Goal: Task Accomplishment & Management: Manage account settings

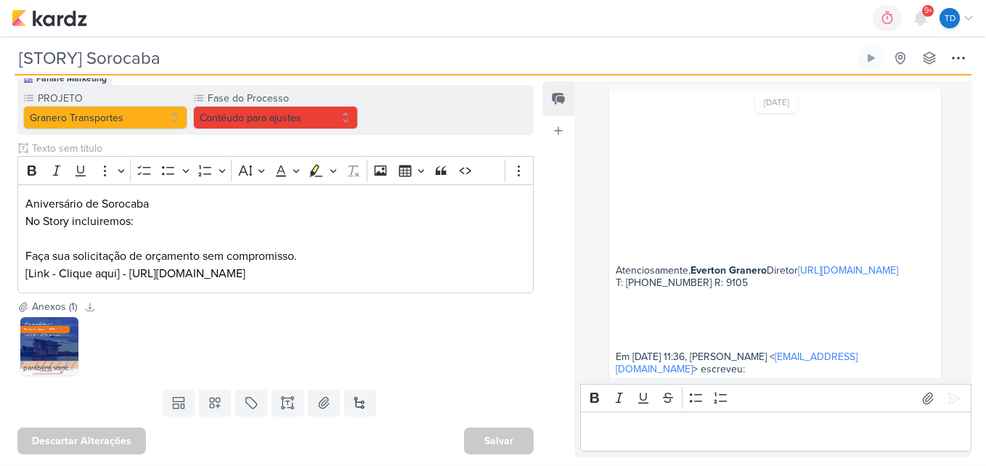
scroll to position [367, 0]
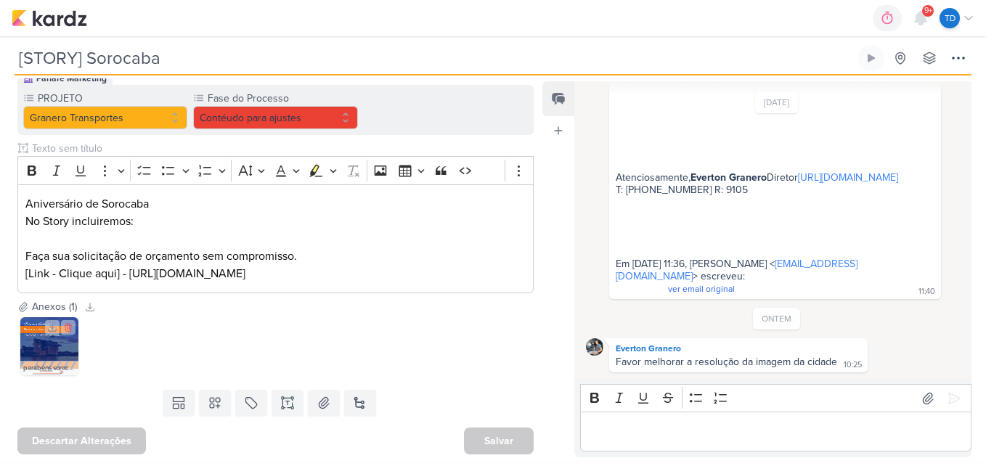
click at [35, 340] on img at bounding box center [49, 346] width 58 height 58
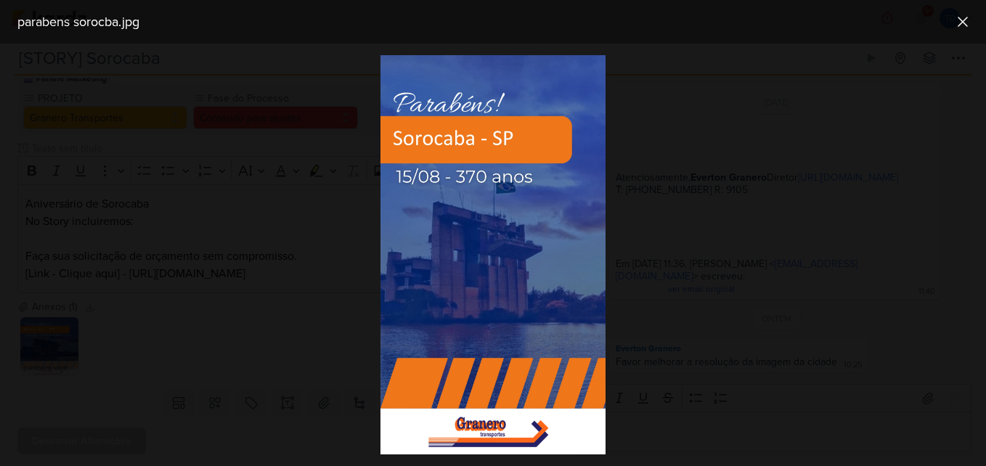
click at [268, 322] on div at bounding box center [493, 255] width 986 height 423
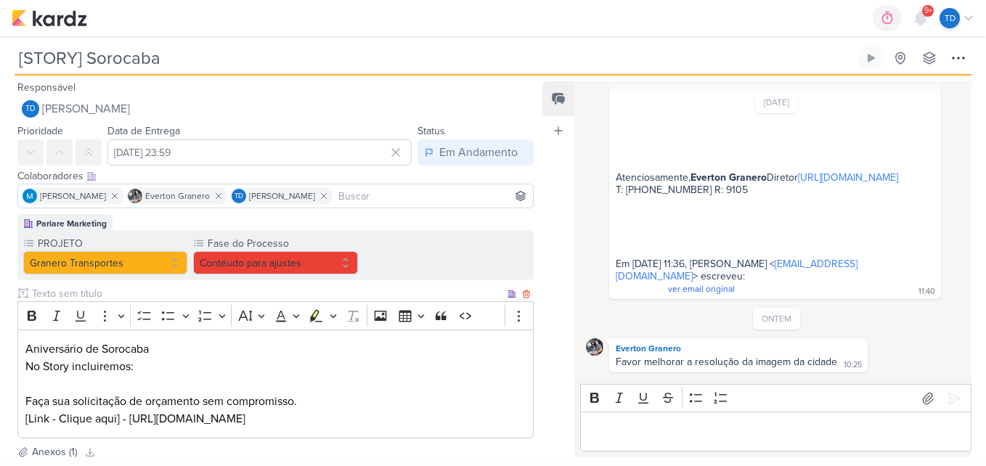
scroll to position [145, 0]
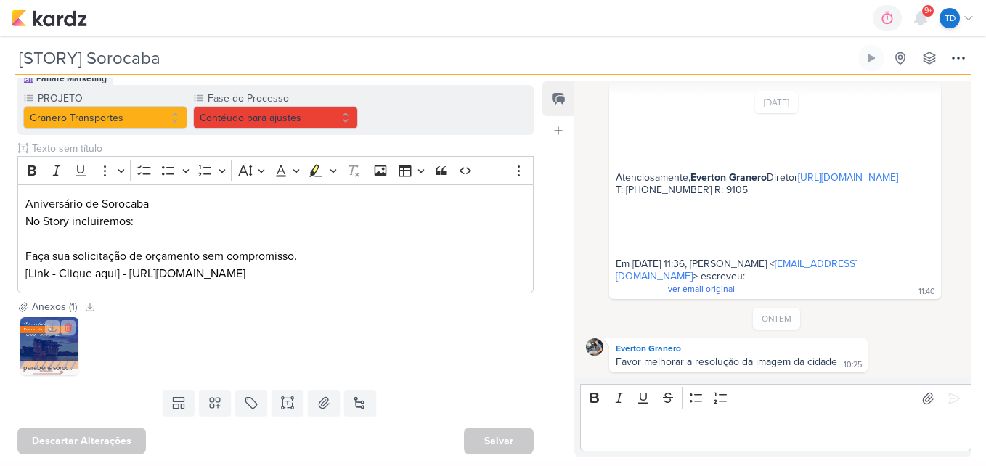
click at [37, 341] on img at bounding box center [49, 346] width 58 height 58
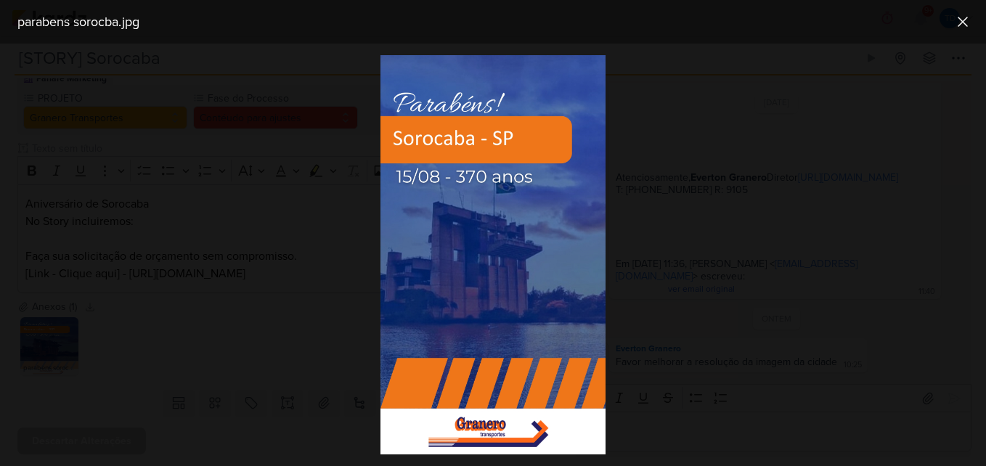
click at [307, 259] on div at bounding box center [493, 255] width 986 height 423
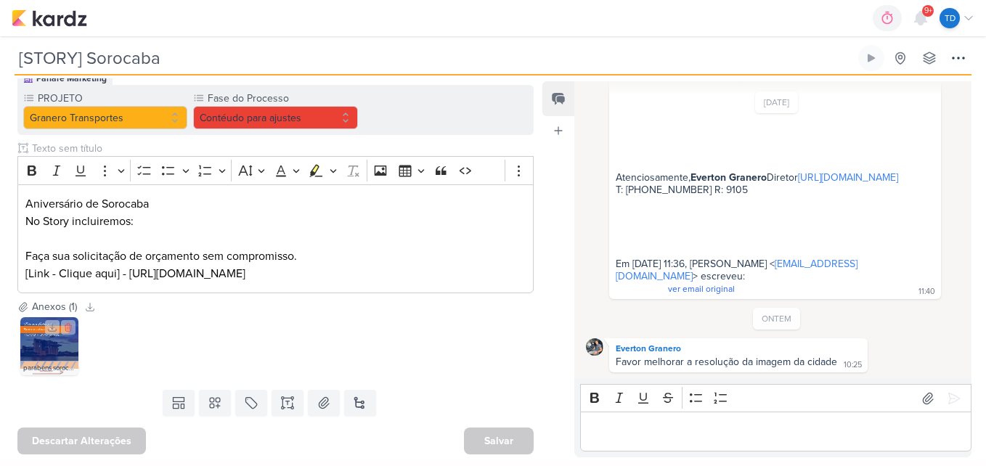
click at [60, 345] on img at bounding box center [49, 346] width 58 height 58
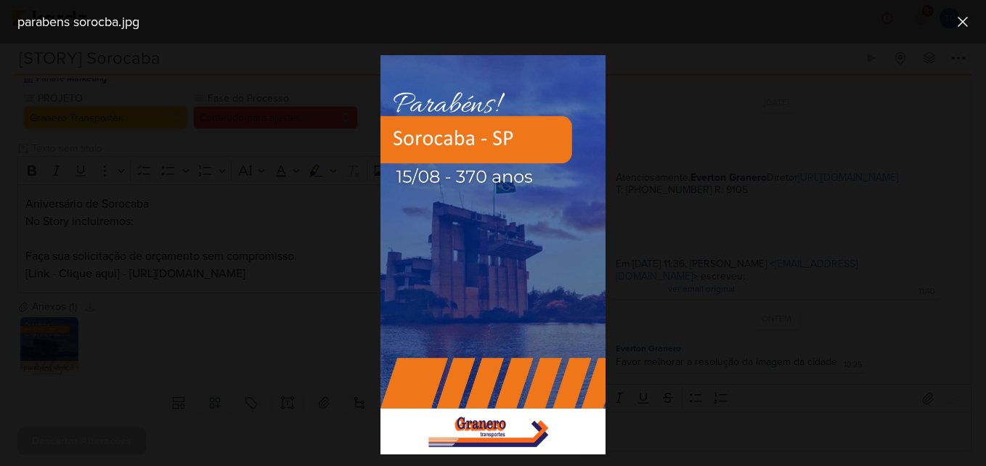
click at [483, 176] on img at bounding box center [493, 254] width 224 height 399
click at [726, 257] on div at bounding box center [493, 255] width 986 height 423
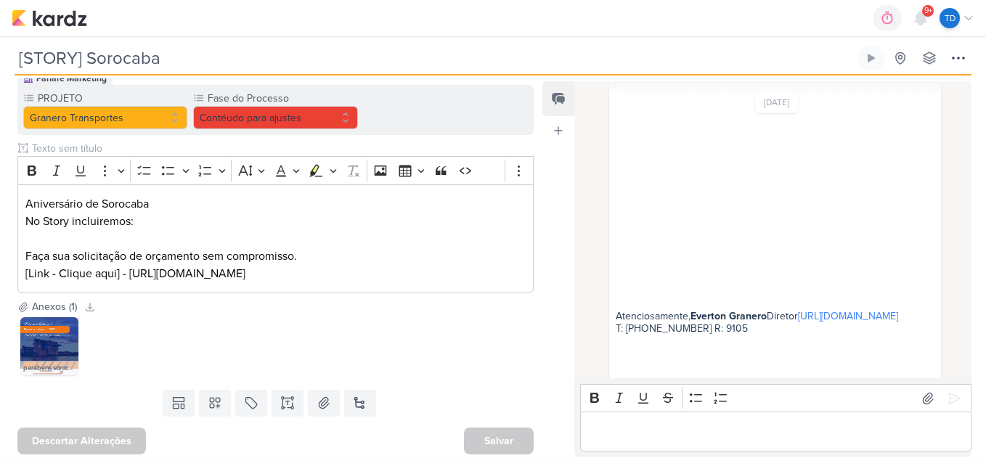
scroll to position [209, 0]
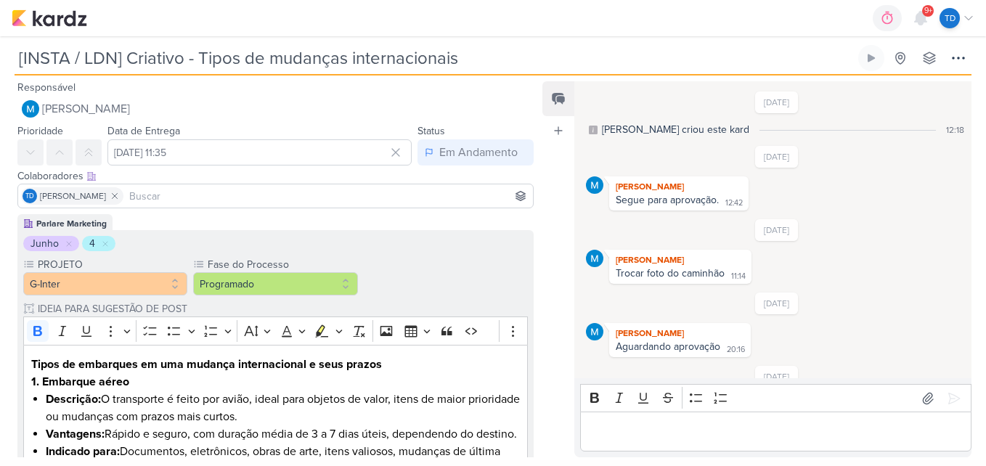
scroll to position [1120, 0]
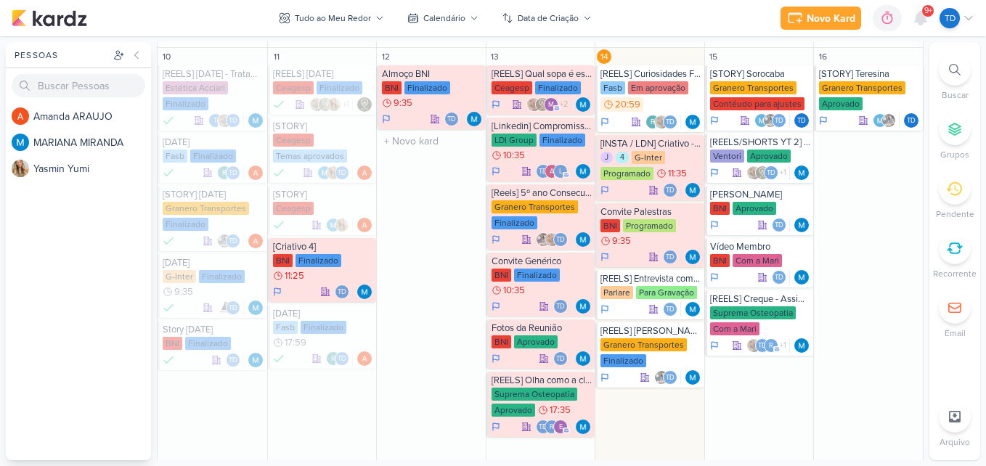
scroll to position [624, 0]
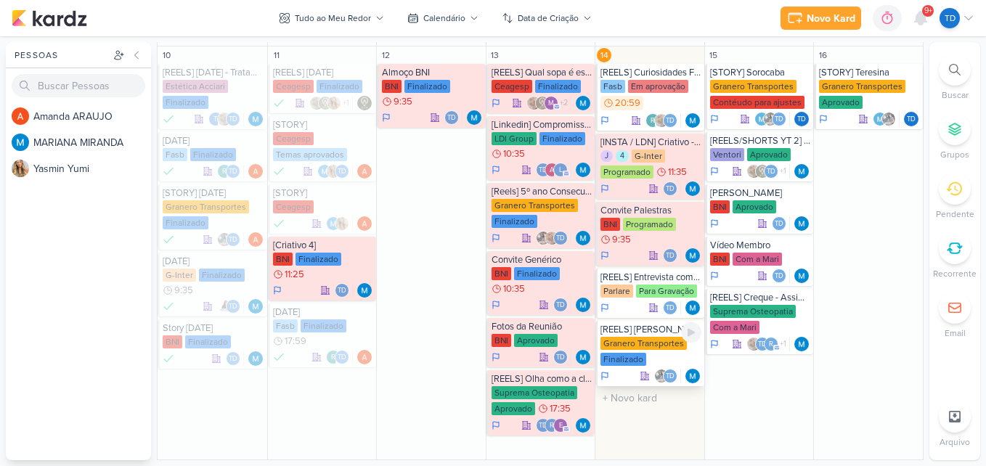
click at [665, 356] on div "Granero Transportes Finalizado" at bounding box center [651, 352] width 101 height 31
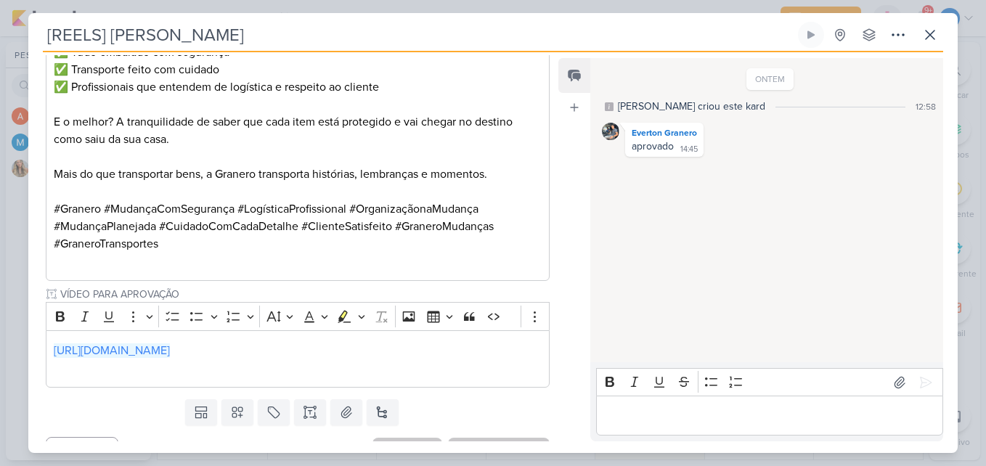
scroll to position [418, 0]
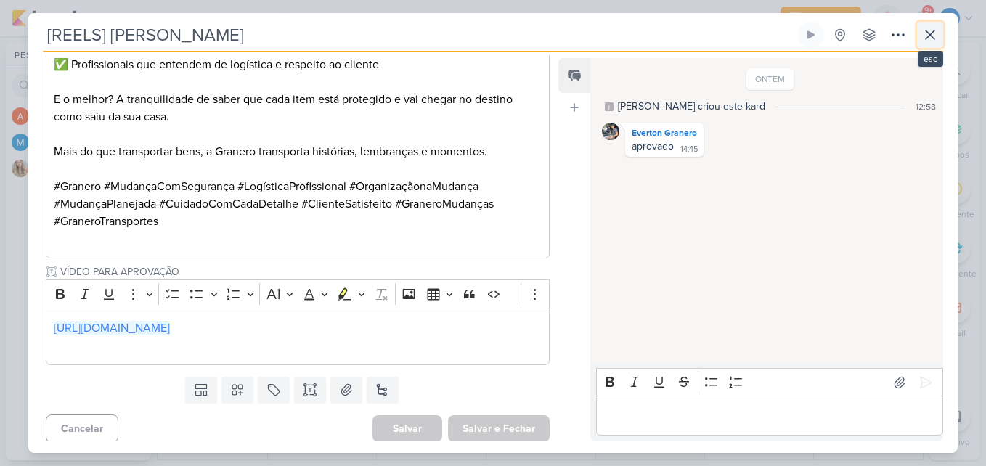
click at [930, 32] on icon at bounding box center [930, 34] width 17 height 17
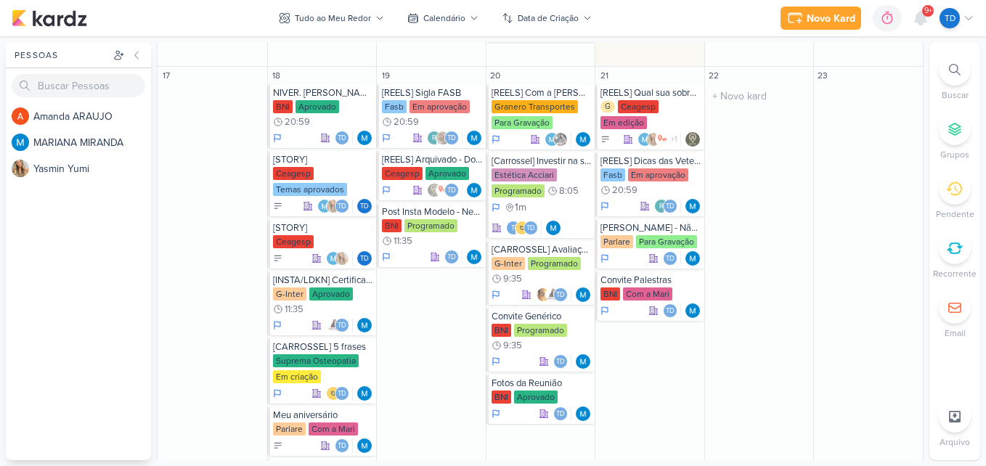
scroll to position [1018, 0]
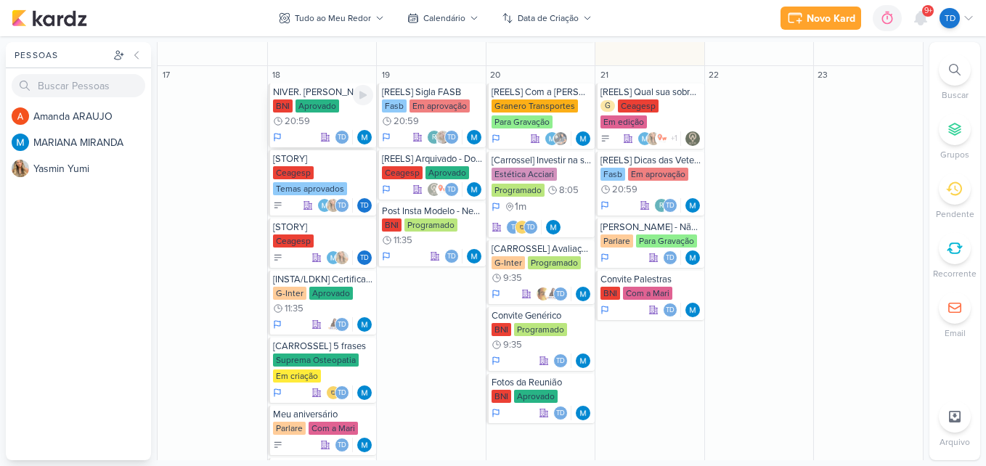
click at [332, 99] on div "Aprovado" at bounding box center [318, 105] width 44 height 13
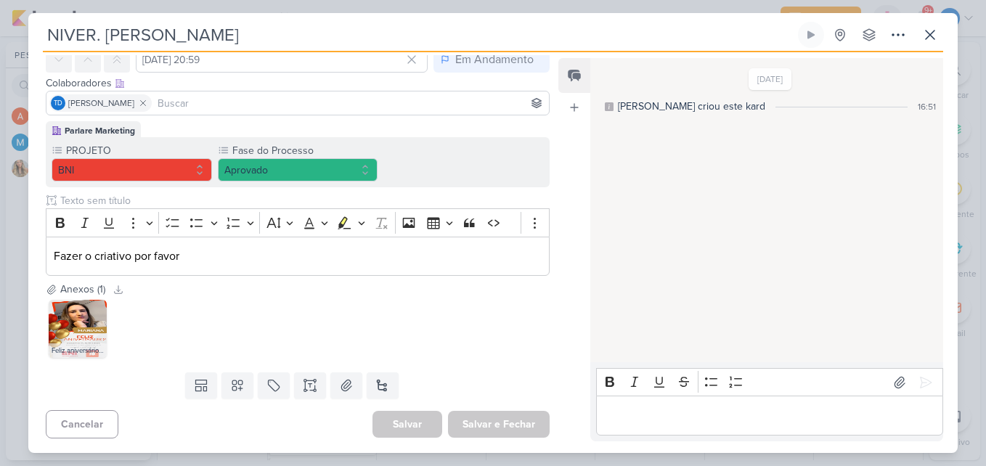
scroll to position [0, 0]
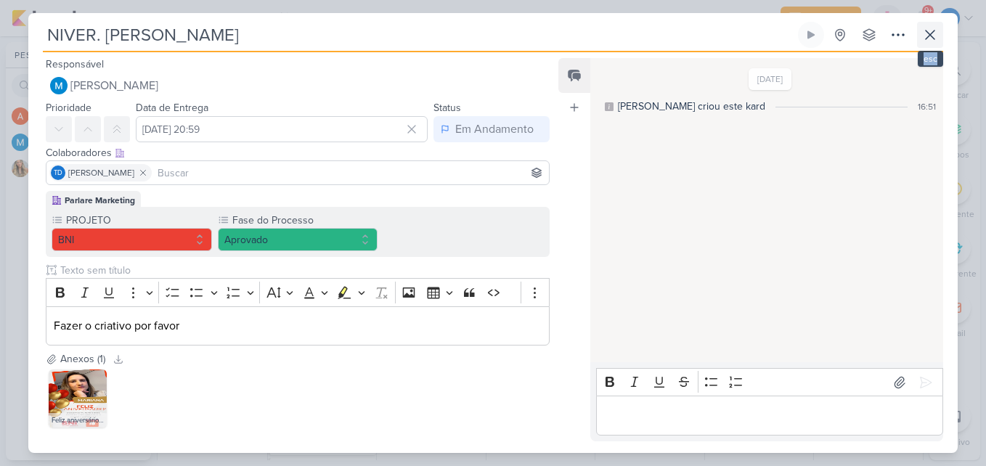
drag, startPoint x: 927, startPoint y: 48, endPoint x: 928, endPoint y: 38, distance: 10.2
click at [928, 38] on div "NIVER. Mariana Criado por MARIANA nenhum grupo disponível" at bounding box center [493, 37] width 901 height 31
click at [928, 38] on icon at bounding box center [930, 35] width 9 height 9
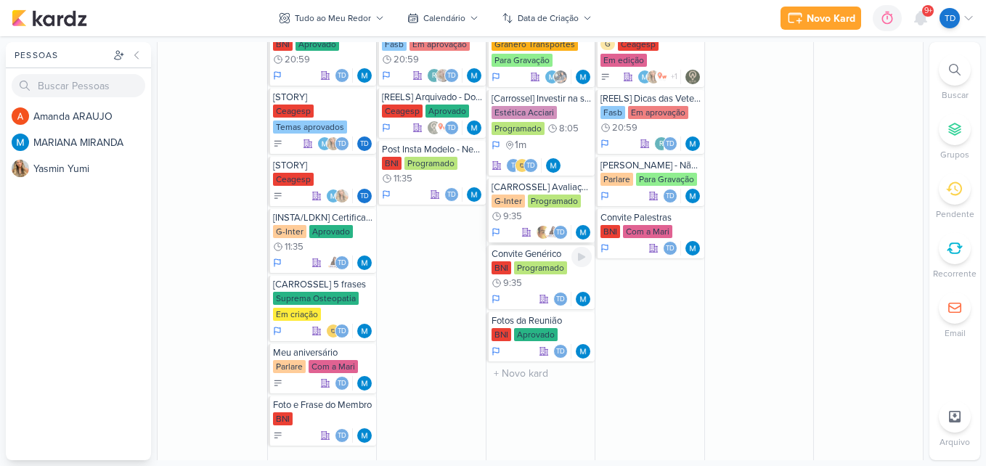
scroll to position [1081, 0]
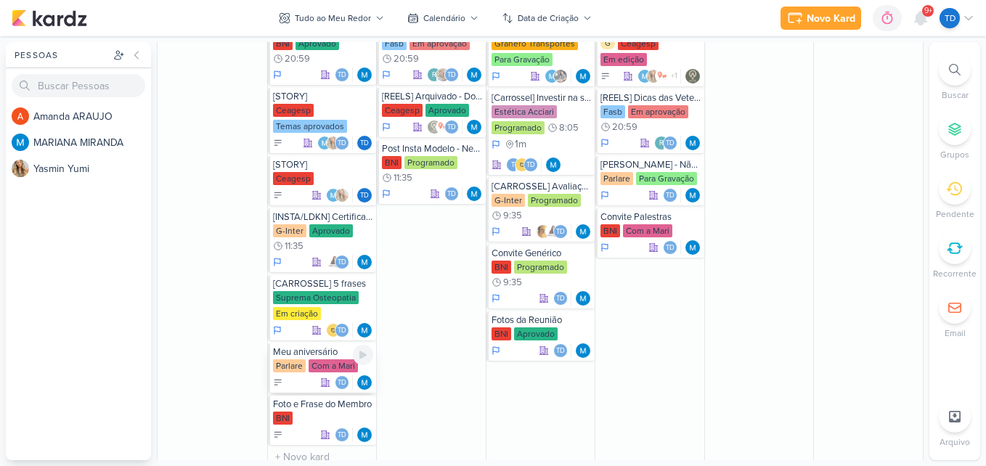
click at [292, 367] on div "Parlare" at bounding box center [289, 366] width 33 height 13
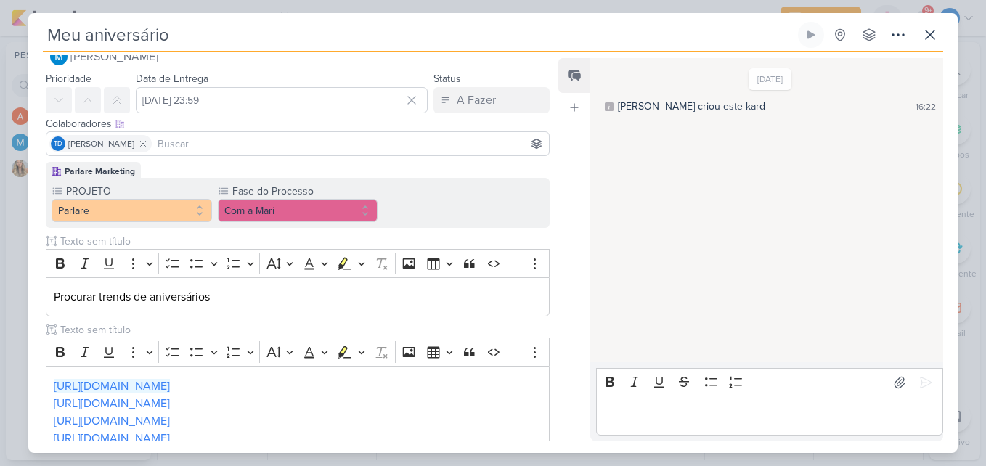
scroll to position [0, 0]
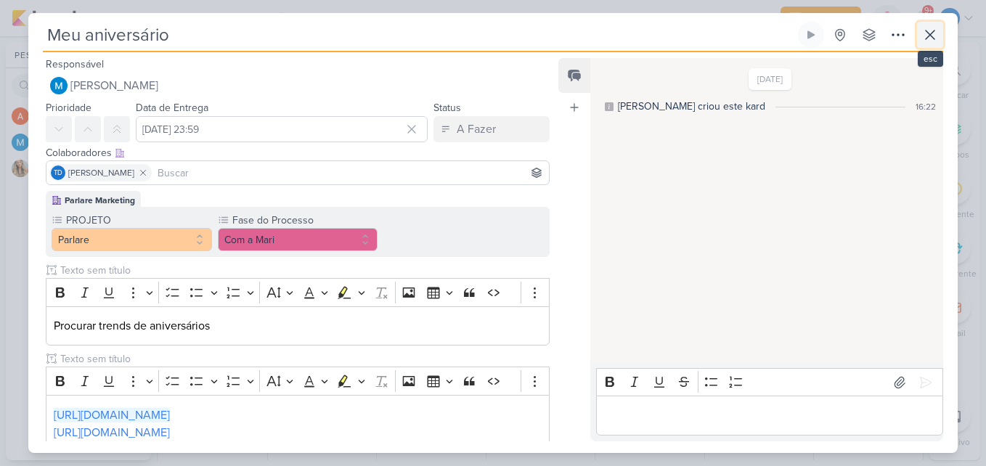
click at [935, 44] on button at bounding box center [930, 35] width 26 height 26
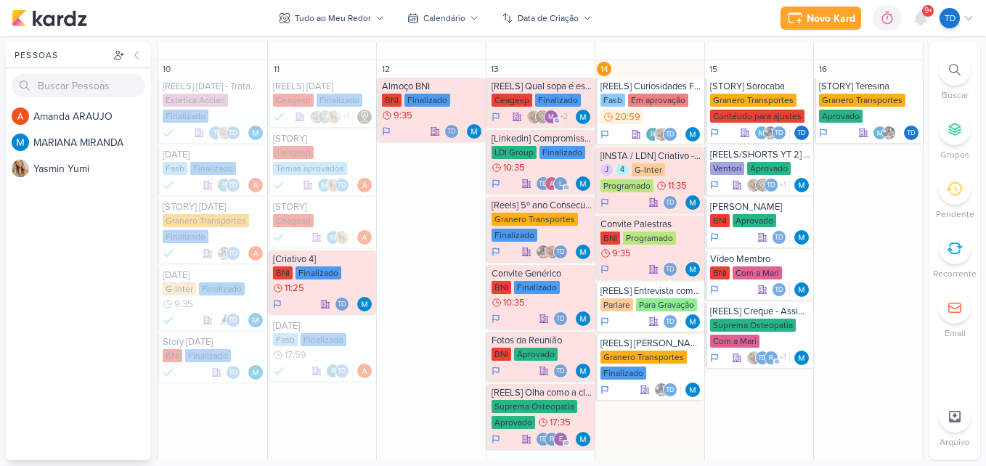
scroll to position [609, 0]
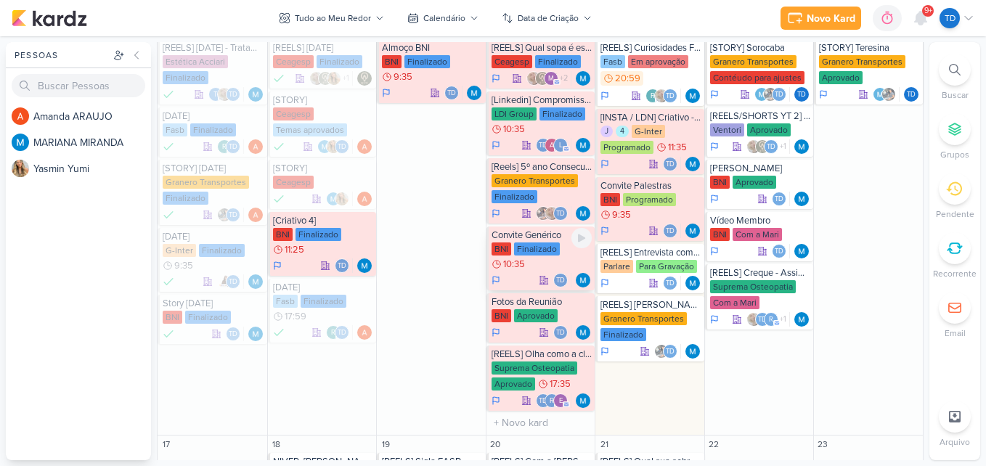
scroll to position [633, 0]
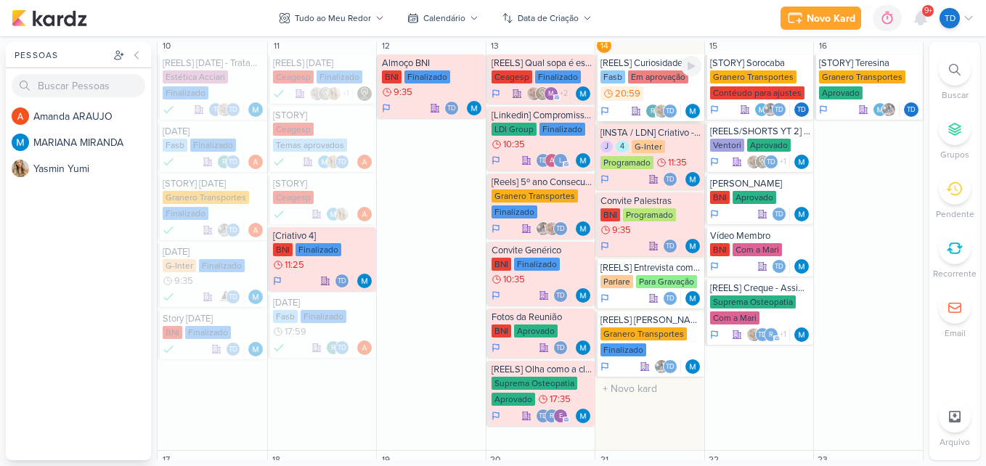
click at [650, 91] on div "Fasb Em aprovação 20:59" at bounding box center [651, 86] width 101 height 32
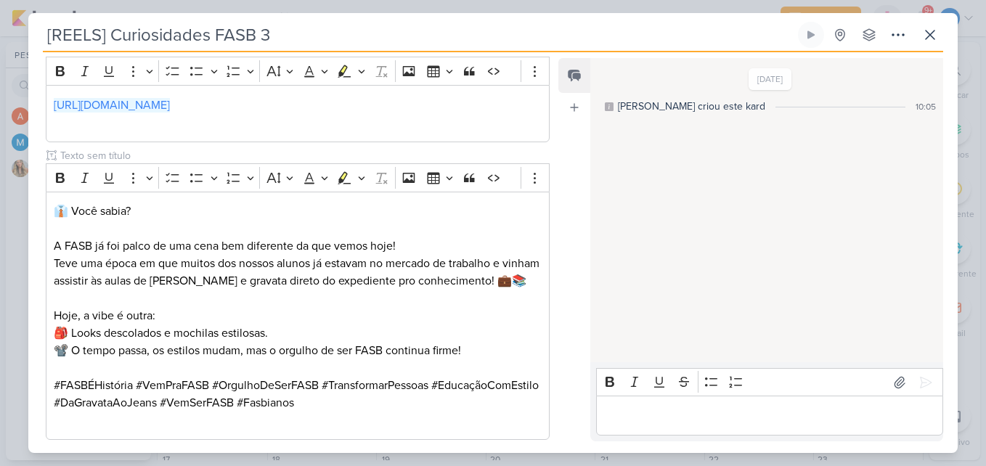
scroll to position [424, 0]
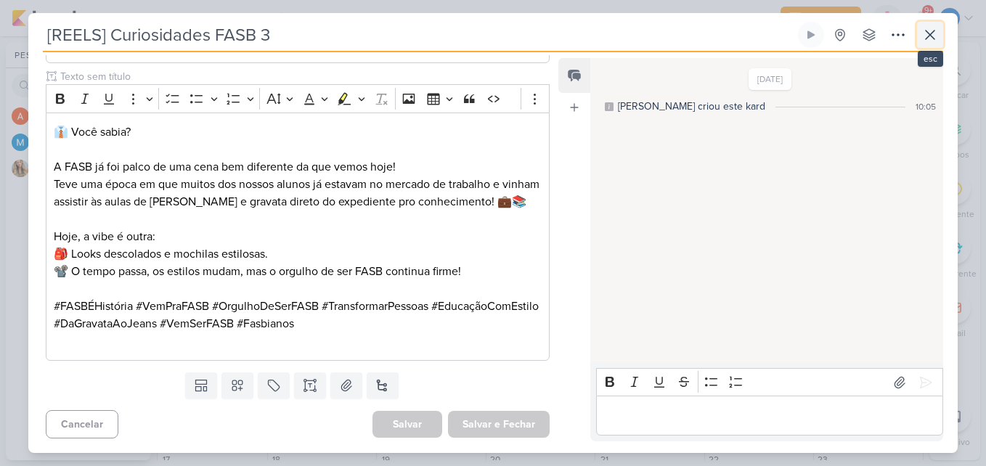
click at [929, 28] on icon at bounding box center [930, 34] width 17 height 17
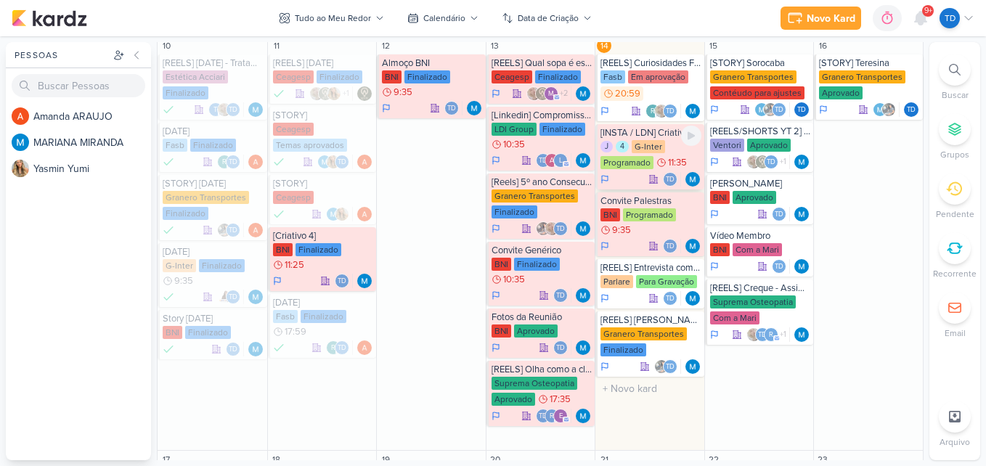
click at [649, 153] on div "G-Inter" at bounding box center [648, 146] width 33 height 13
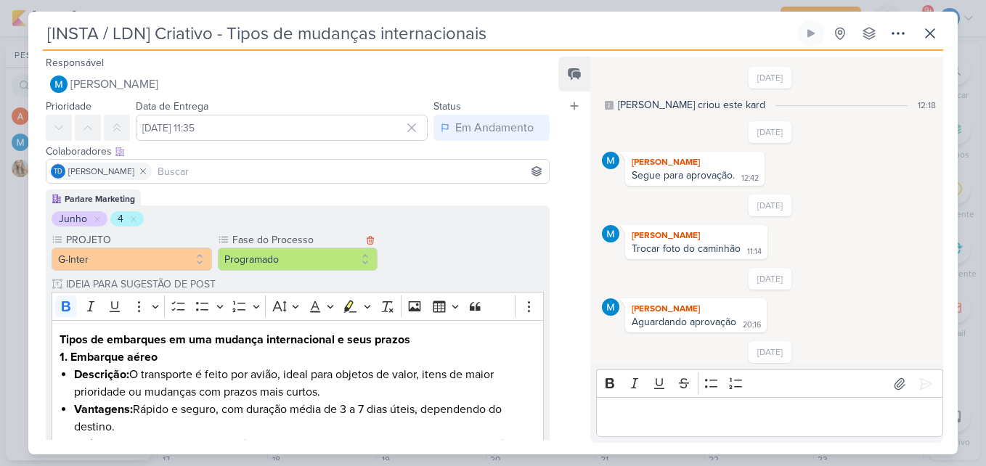
scroll to position [1147, 0]
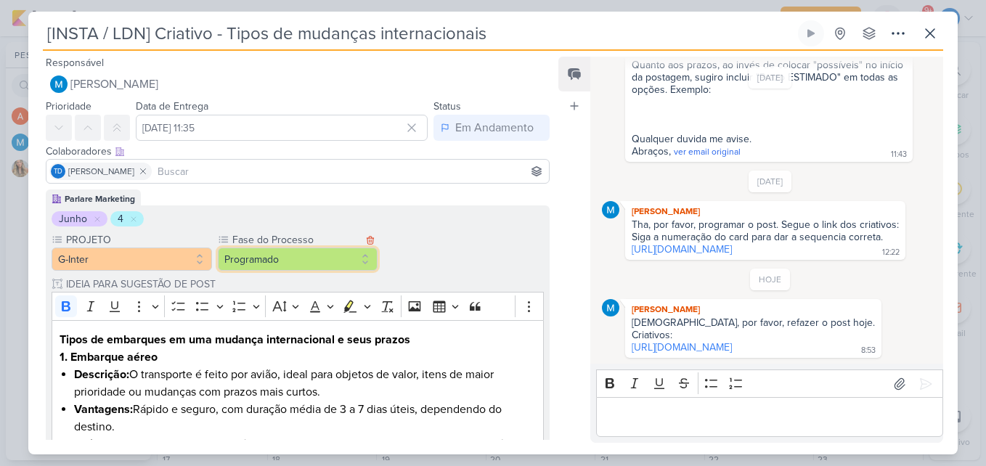
click at [369, 259] on button "Programado" at bounding box center [298, 259] width 161 height 23
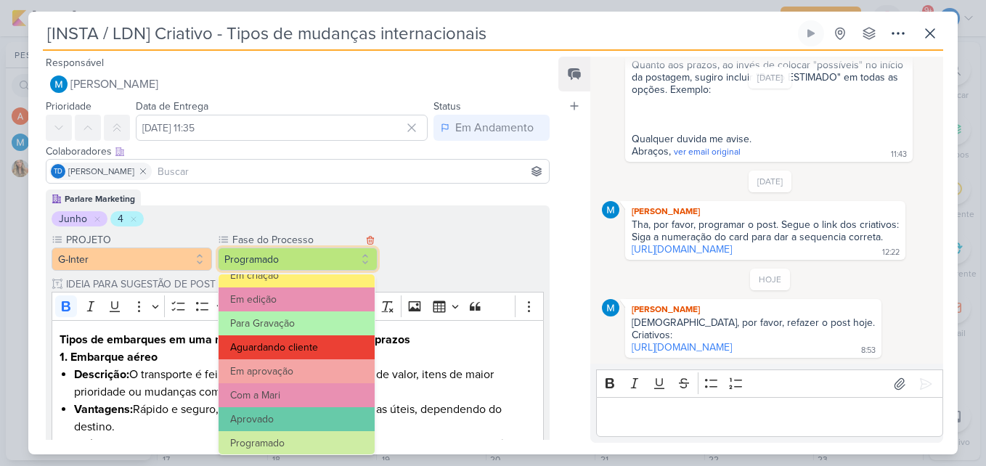
scroll to position [140, 0]
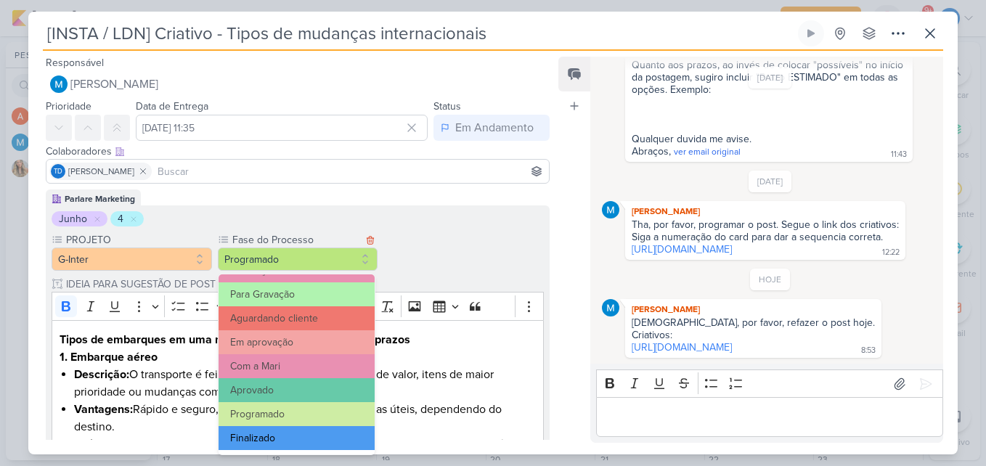
click at [294, 433] on button "Finalizado" at bounding box center [297, 438] width 157 height 24
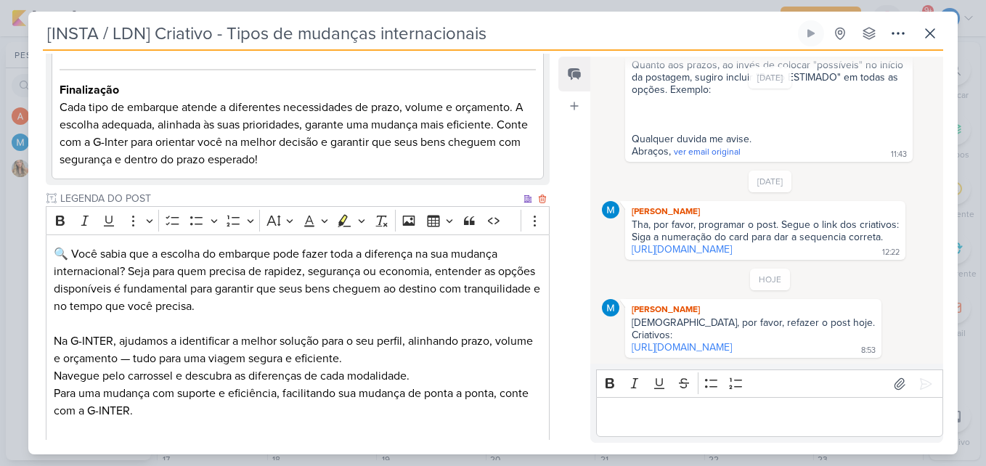
scroll to position [1301, 0]
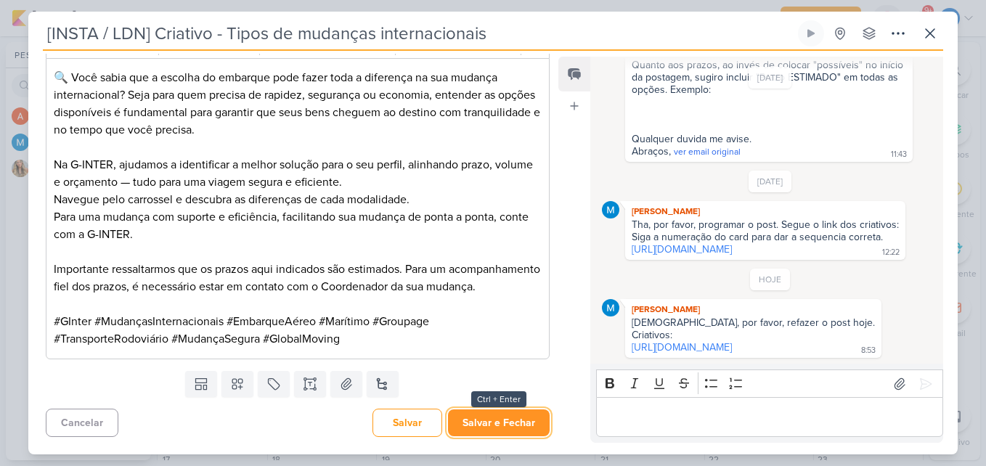
click at [500, 434] on button "Salvar e Fechar" at bounding box center [499, 423] width 102 height 27
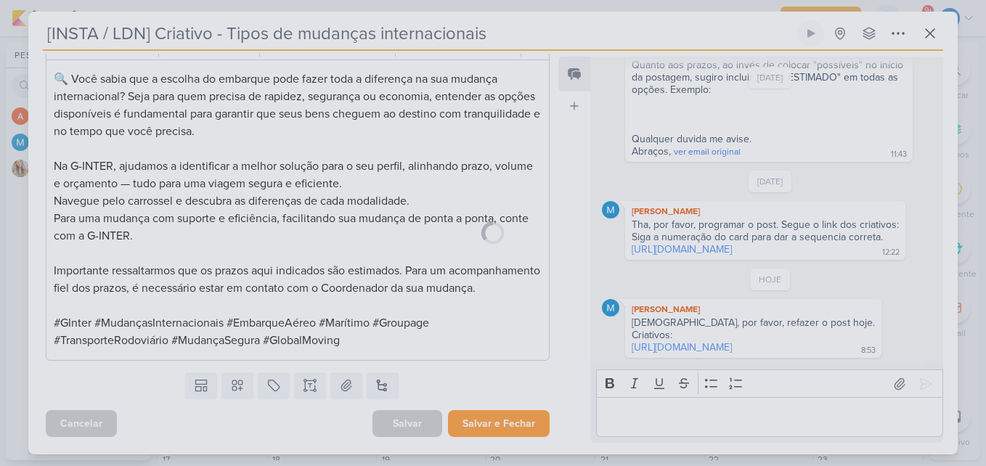
scroll to position [1299, 0]
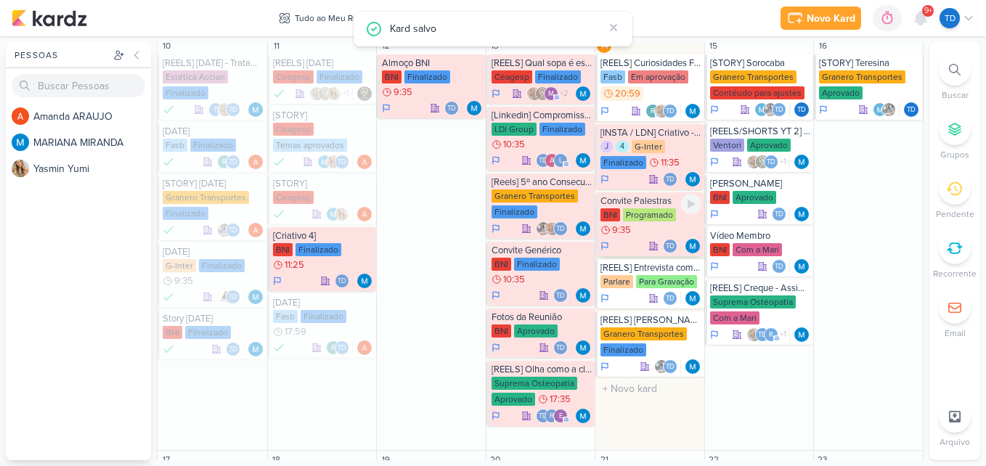
click at [662, 217] on div "Programado" at bounding box center [649, 214] width 53 height 13
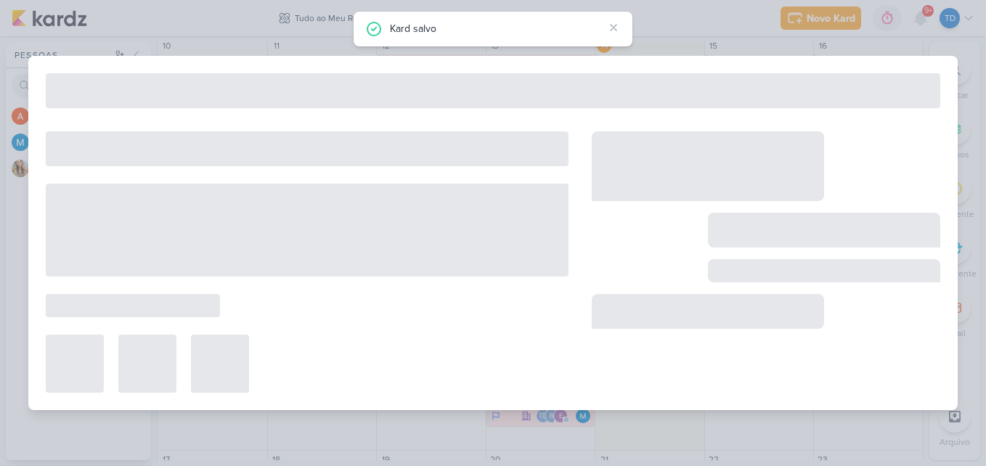
type input "Convite Palestras"
type input "14 de agosto de 2025 às 09:35"
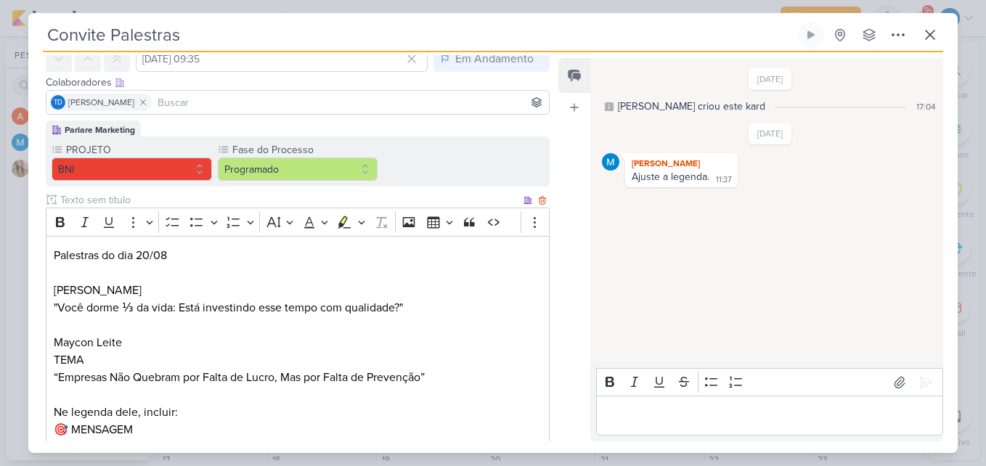
scroll to position [0, 0]
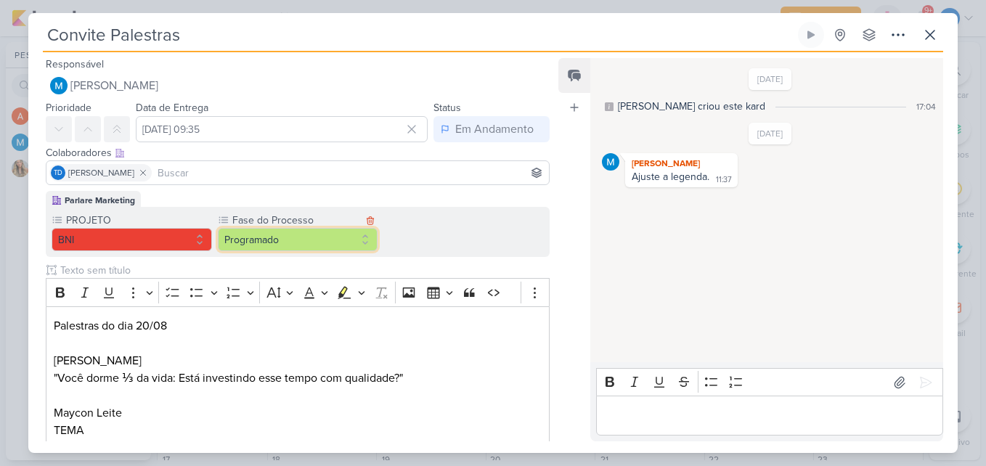
click at [354, 242] on button "Programado" at bounding box center [298, 239] width 161 height 23
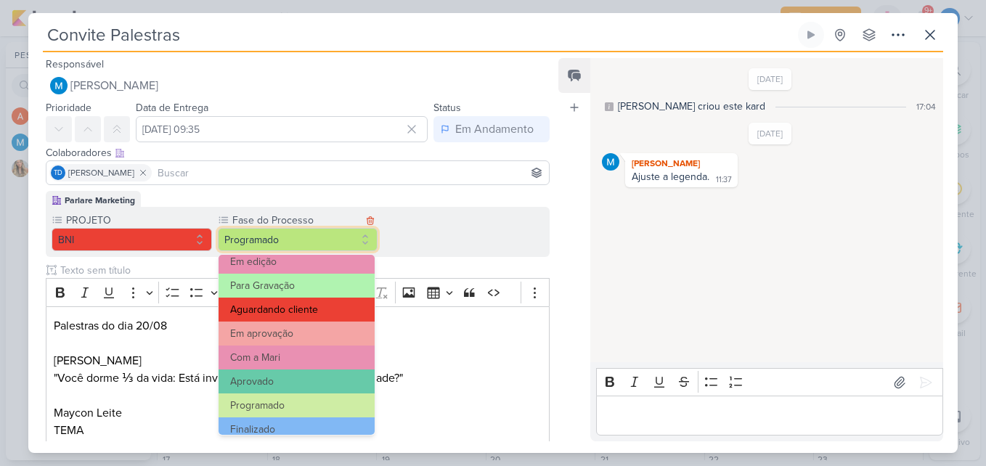
scroll to position [140, 0]
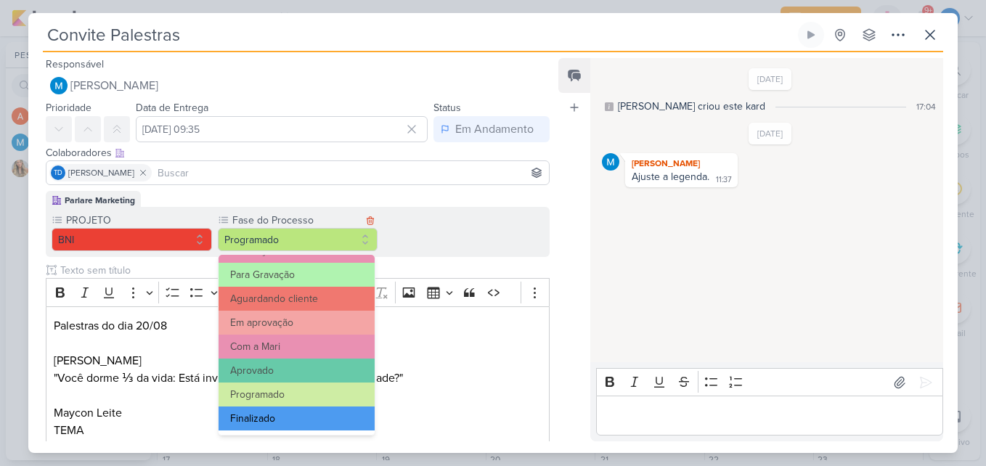
click at [312, 416] on button "Finalizado" at bounding box center [297, 419] width 157 height 24
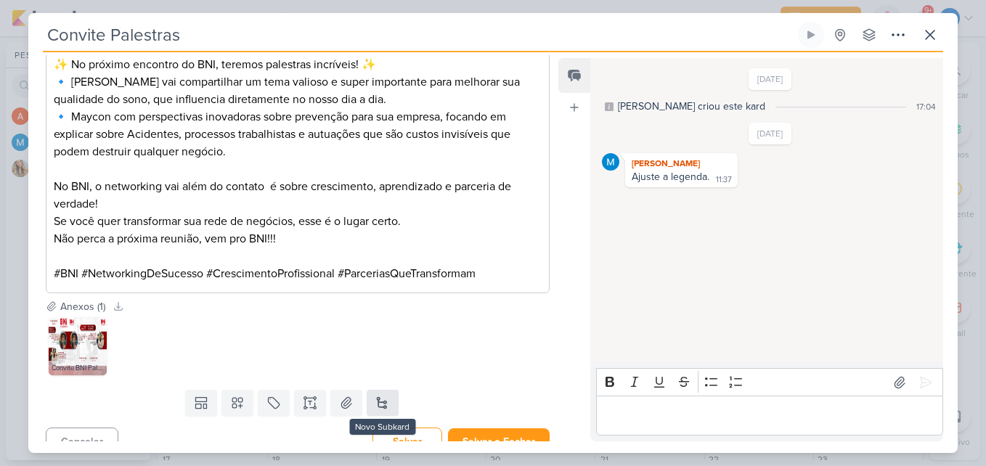
scroll to position [630, 0]
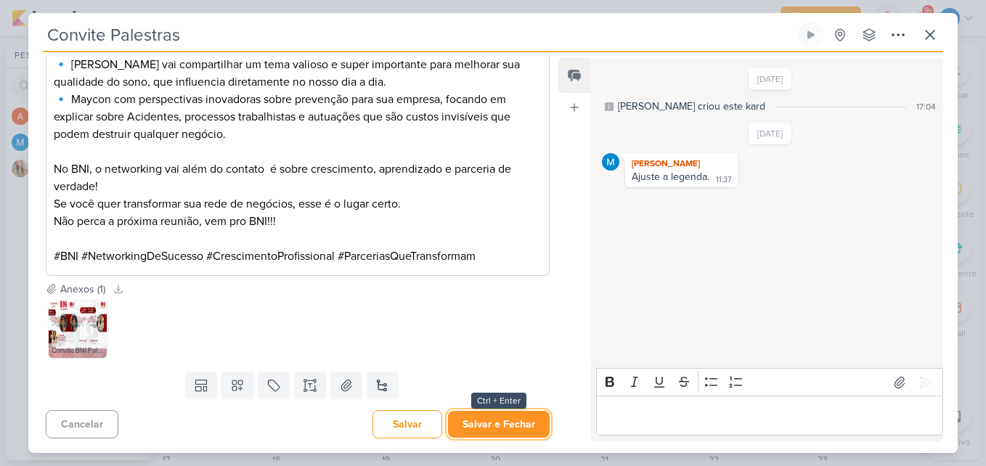
click at [480, 434] on button "Salvar e Fechar" at bounding box center [499, 424] width 102 height 27
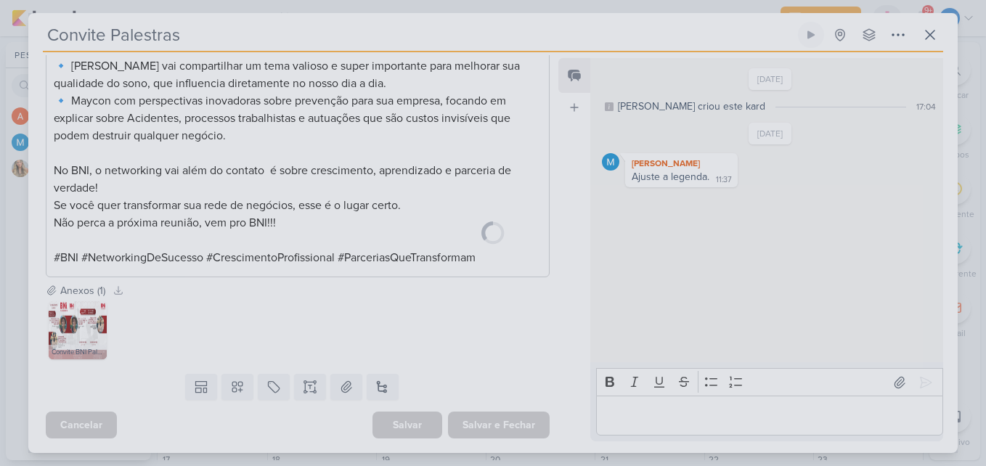
scroll to position [628, 0]
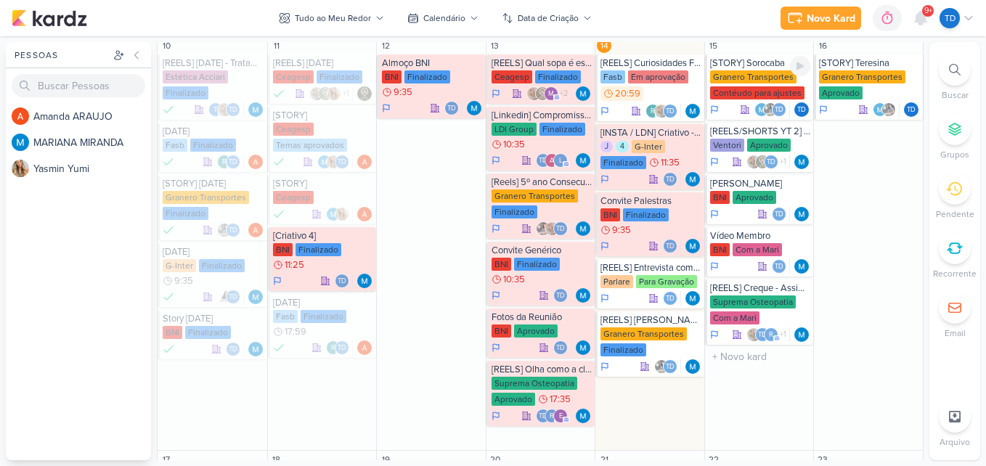
click at [740, 83] on div "Granero Transportes" at bounding box center [753, 76] width 86 height 13
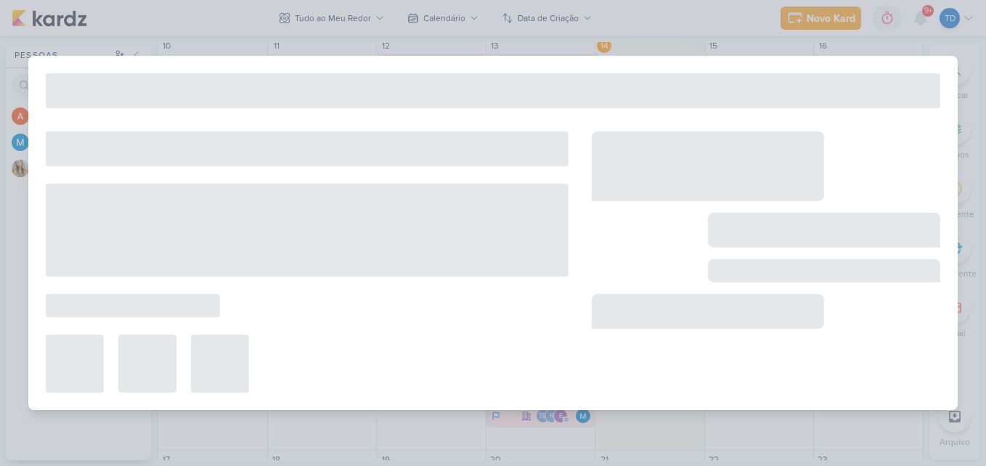
type input "[STORY] Sorocaba"
type input "[DATE] 23:59"
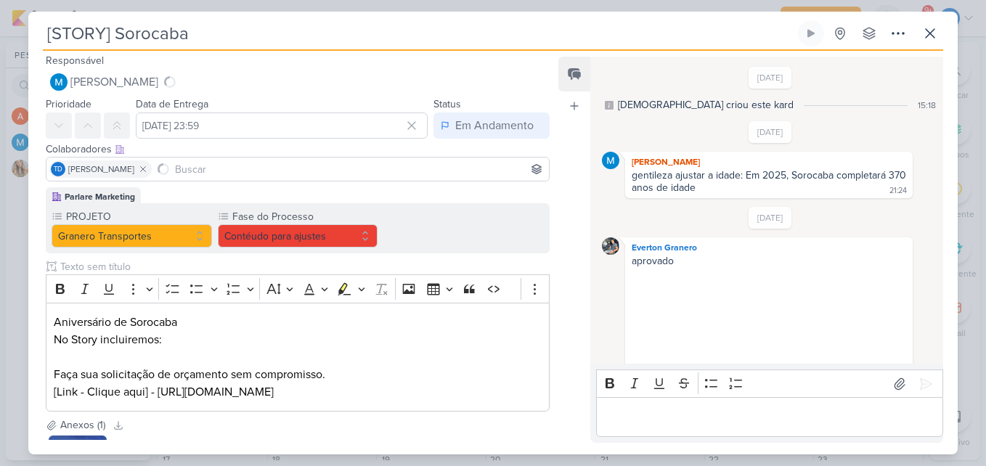
scroll to position [357, 0]
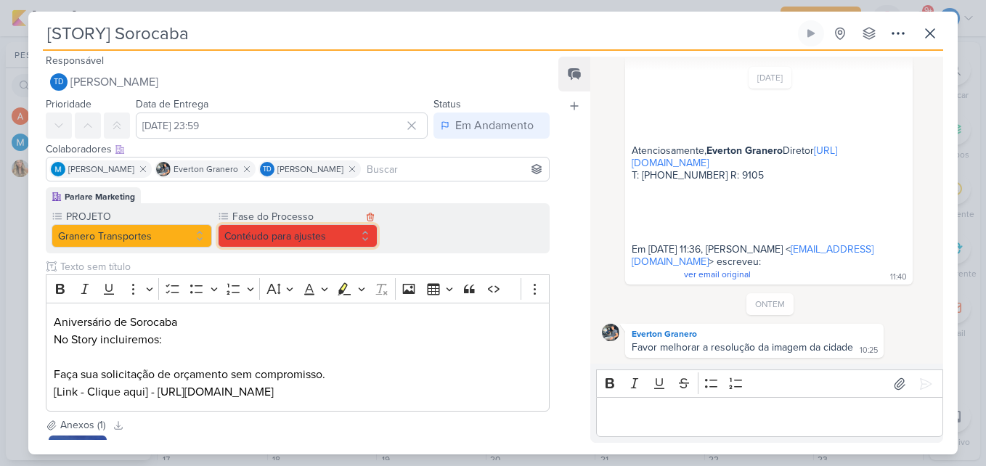
click at [361, 238] on button "Contéudo para ajustes" at bounding box center [298, 235] width 161 height 23
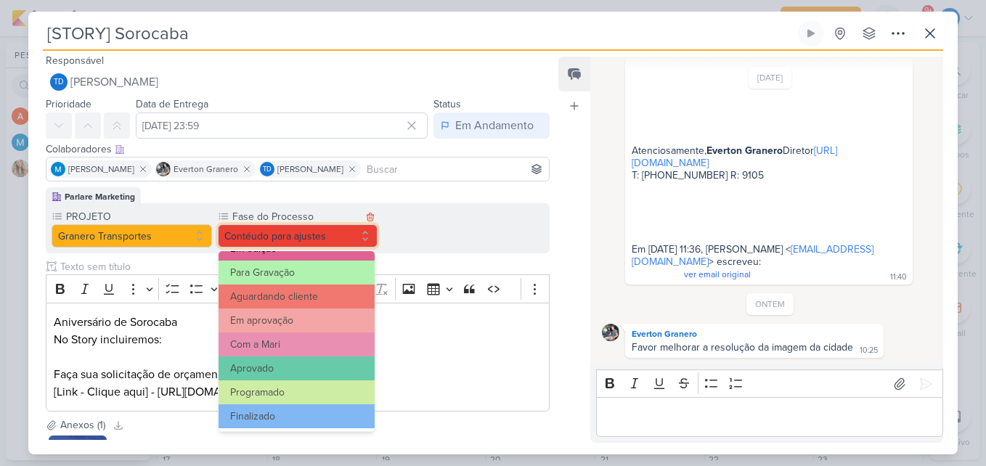
scroll to position [140, 0]
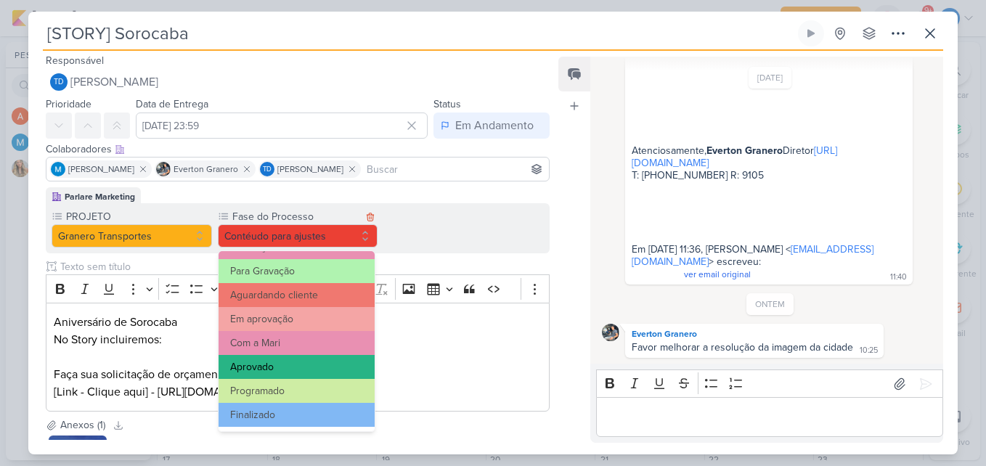
click at [298, 367] on button "Aprovado" at bounding box center [297, 367] width 157 height 24
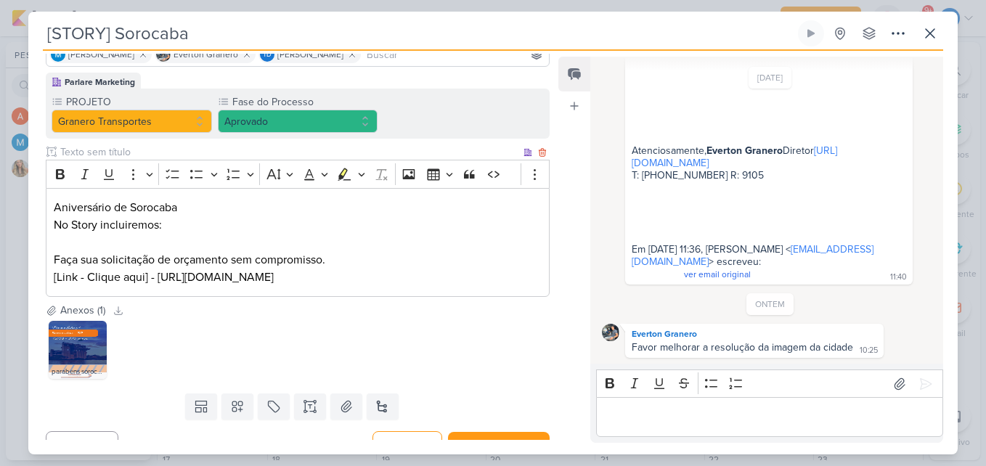
scroll to position [139, 0]
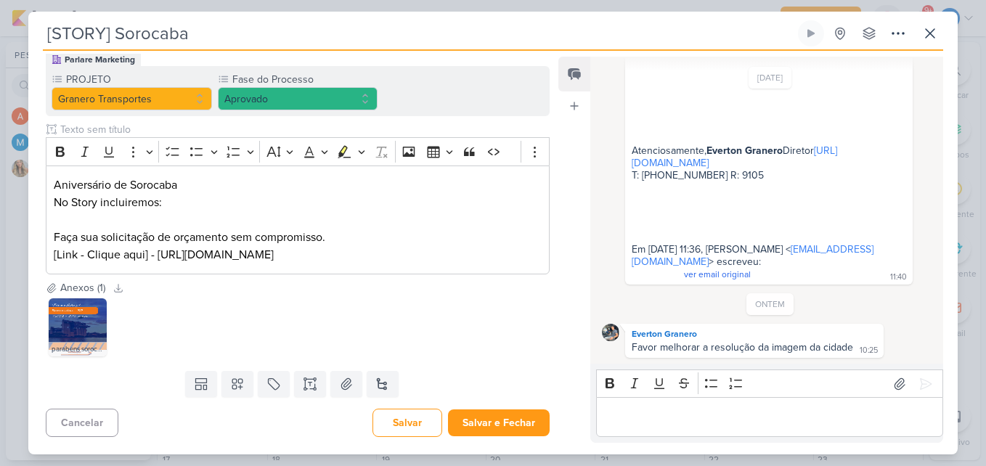
click at [522, 398] on div "Templates Campos Personalizados Marcadores Caixa De Texto Anexo Novo Subkard" at bounding box center [291, 384] width 527 height 38
click at [521, 423] on button "Salvar e Fechar" at bounding box center [499, 423] width 102 height 27
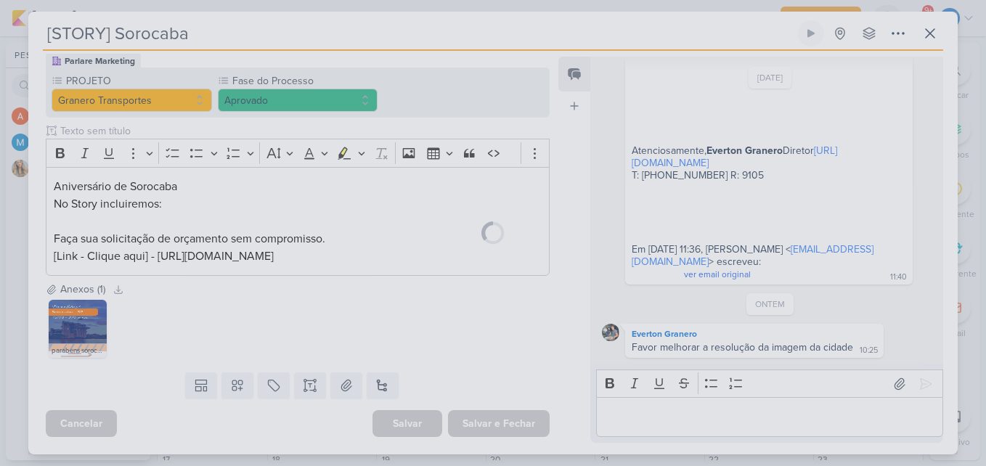
scroll to position [138, 0]
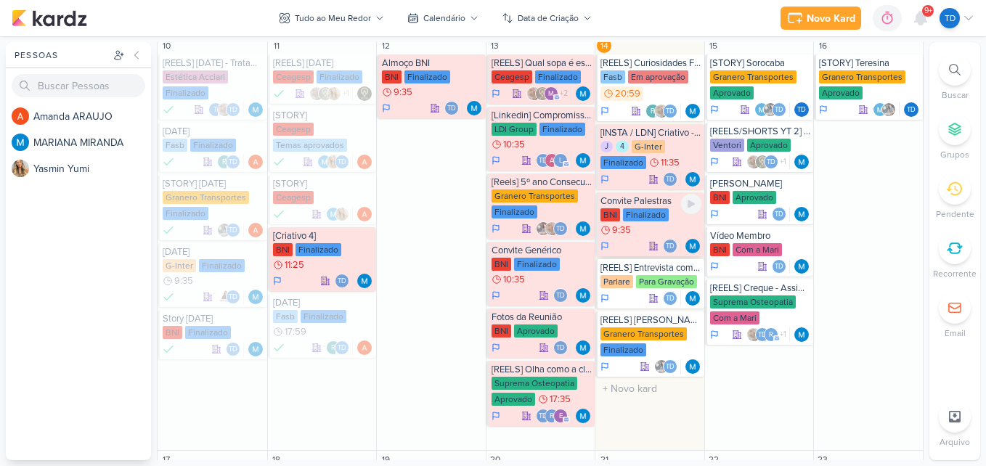
click at [638, 232] on div "BNI Finalizado 9:35" at bounding box center [651, 222] width 101 height 29
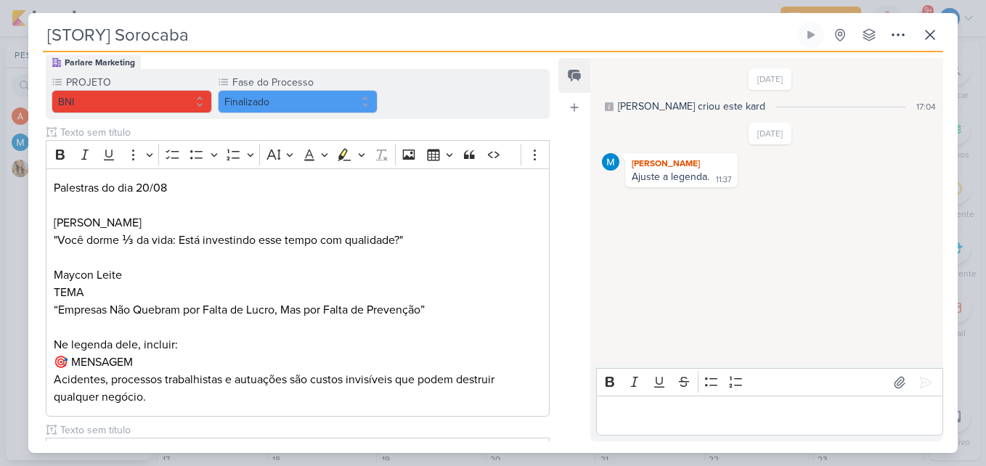
type input "Convite Palestras"
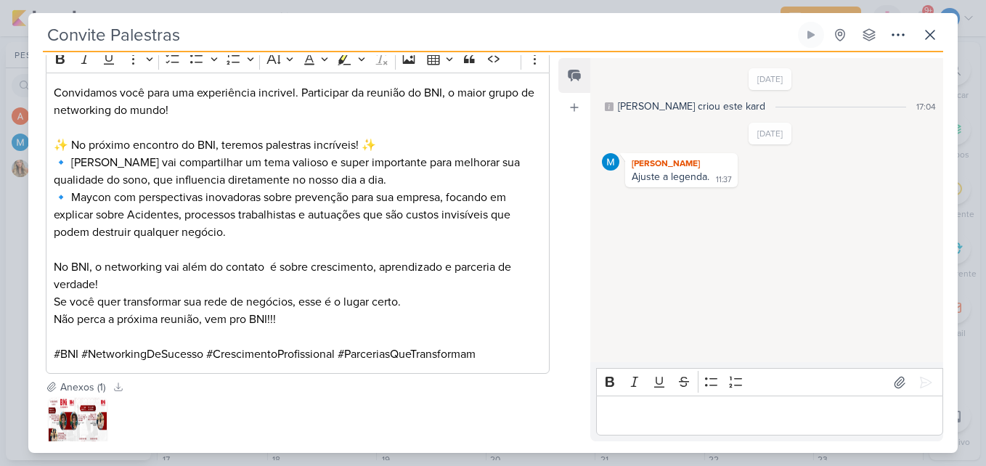
scroll to position [630, 0]
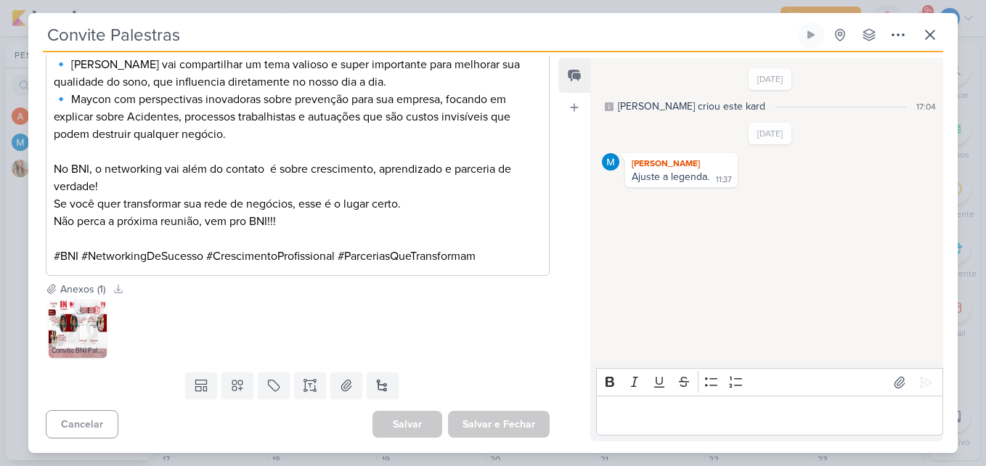
click at [68, 328] on img at bounding box center [78, 329] width 58 height 58
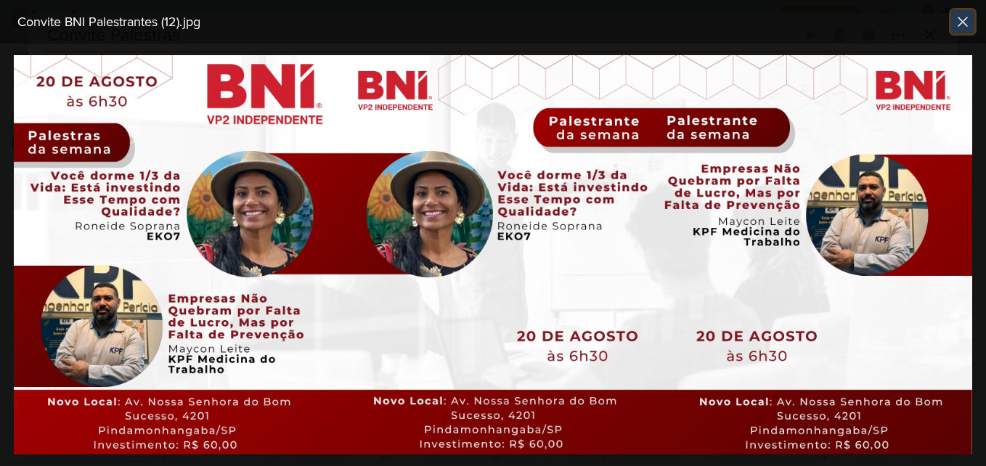
click at [967, 17] on icon at bounding box center [963, 21] width 9 height 9
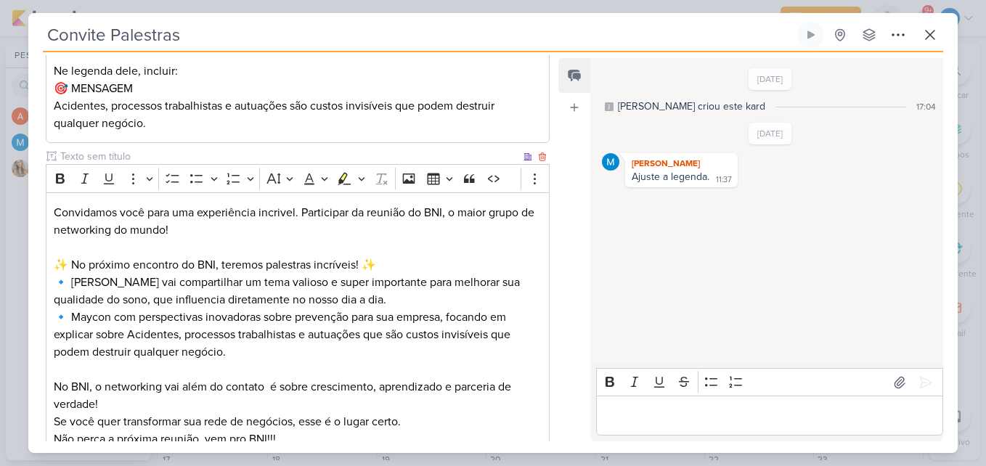
scroll to position [484, 0]
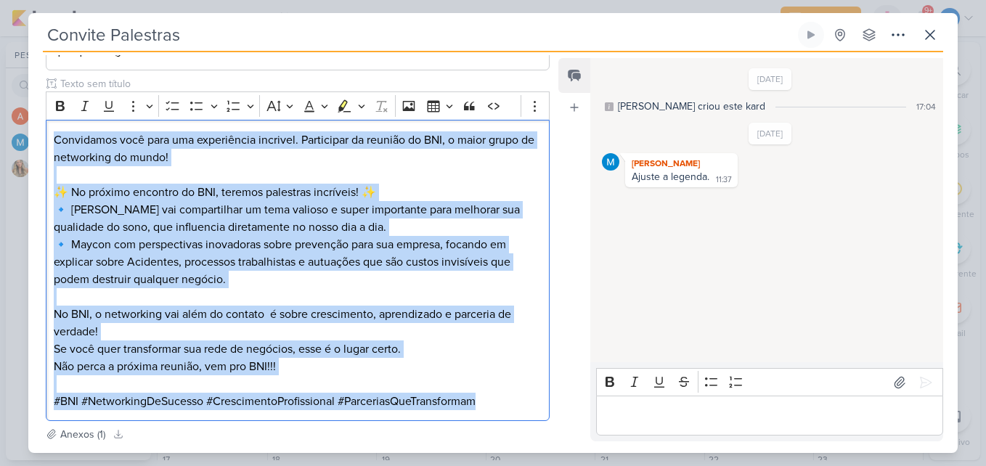
drag, startPoint x: 54, startPoint y: 136, endPoint x: 510, endPoint y: 423, distance: 538.6
click at [510, 423] on div "Parlare Marketing PROJETO BNI Fase do Processo" at bounding box center [291, 67] width 527 height 720
copy div "Convidamos você para uma experiência incrivel. Participar da reunião do BNI, o …"
click at [917, 40] on button at bounding box center [930, 35] width 26 height 26
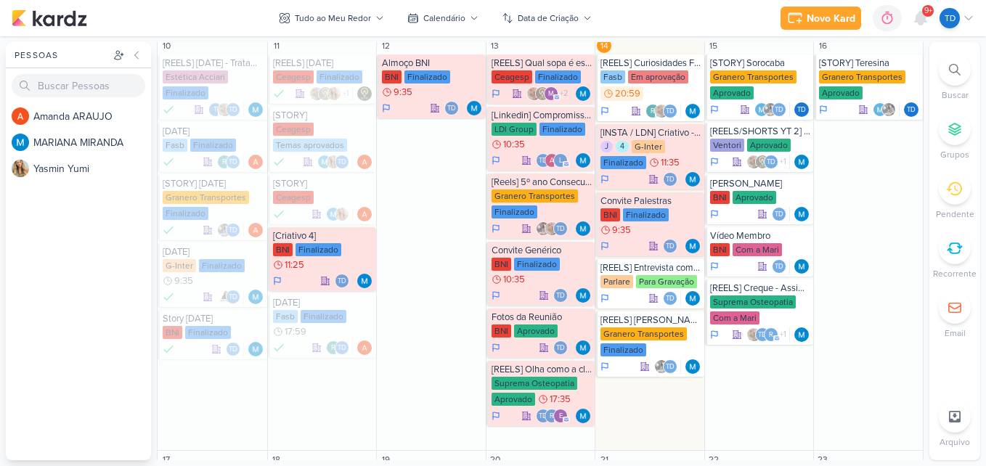
click at [942, 78] on div at bounding box center [955, 70] width 32 height 32
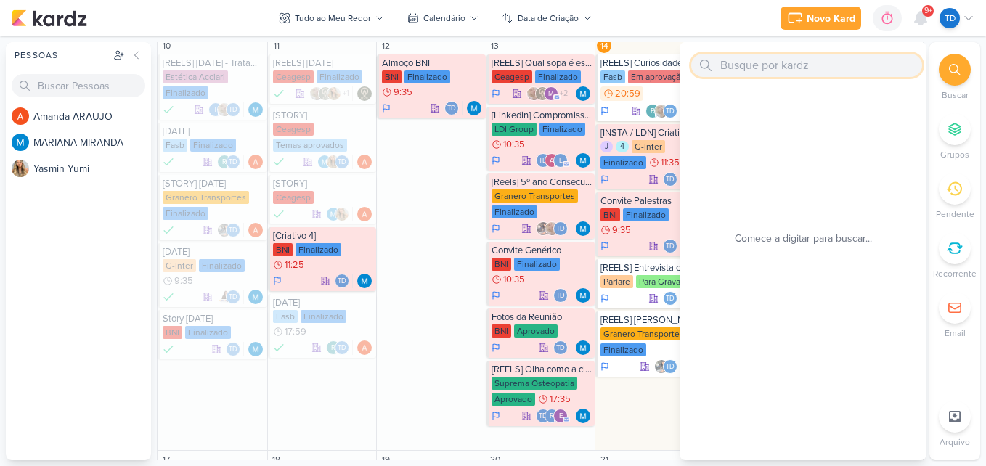
type input "s"
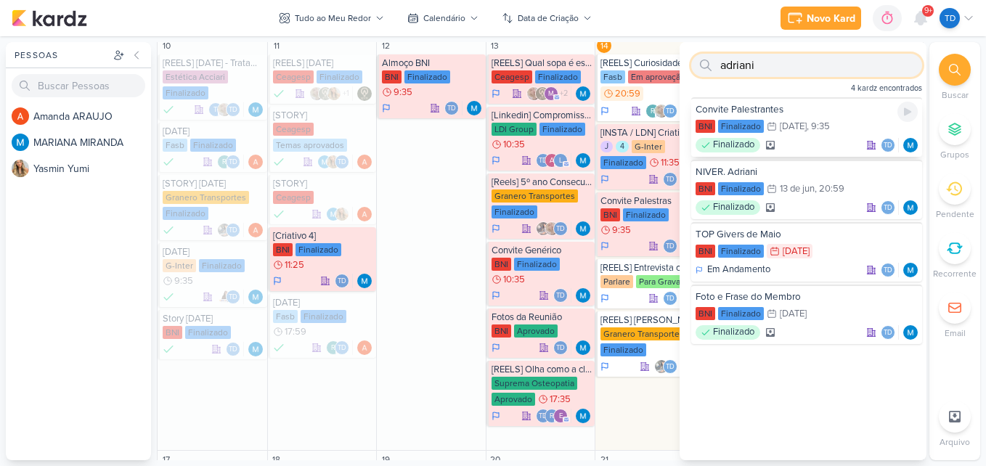
type input "adriani"
click at [813, 132] on div "3/7 3 de jul , 9:35" at bounding box center [798, 126] width 63 height 15
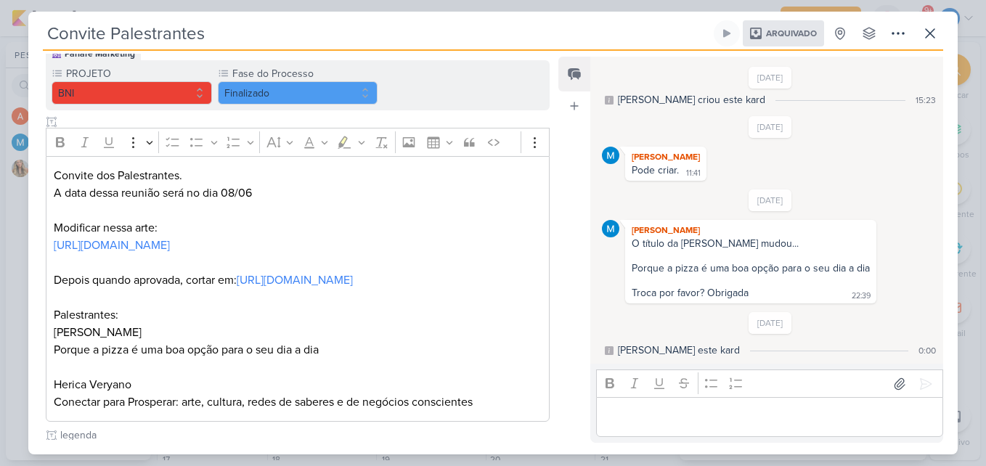
scroll to position [218, 0]
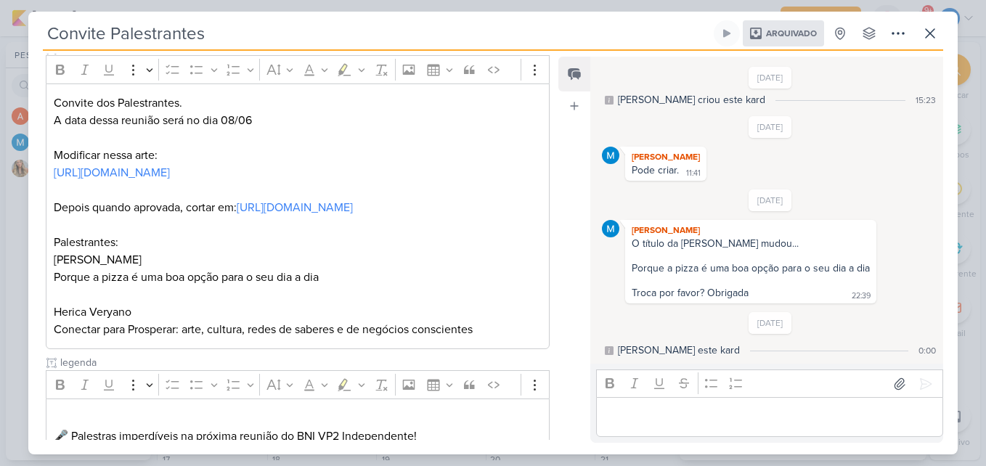
drag, startPoint x: 287, startPoint y: 239, endPoint x: 558, endPoint y: 81, distance: 314.0
click at [287, 215] on link "https://pinetools.com/split-image" at bounding box center [295, 207] width 116 height 15
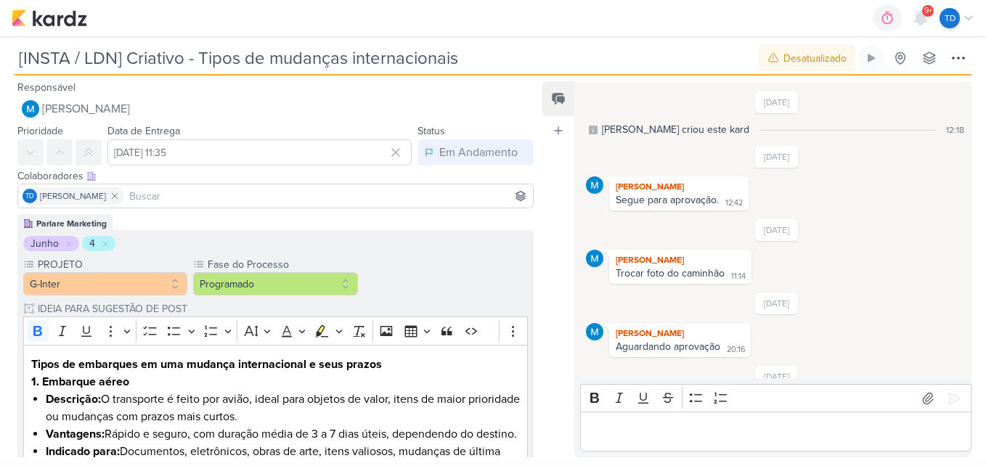
scroll to position [1120, 0]
